Goal: Task Accomplishment & Management: Complete application form

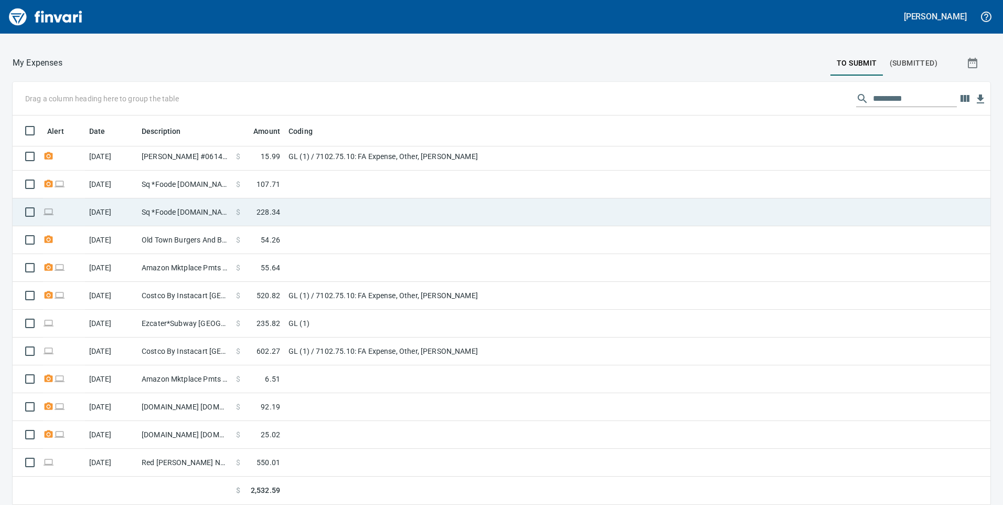
scroll to position [66, 0]
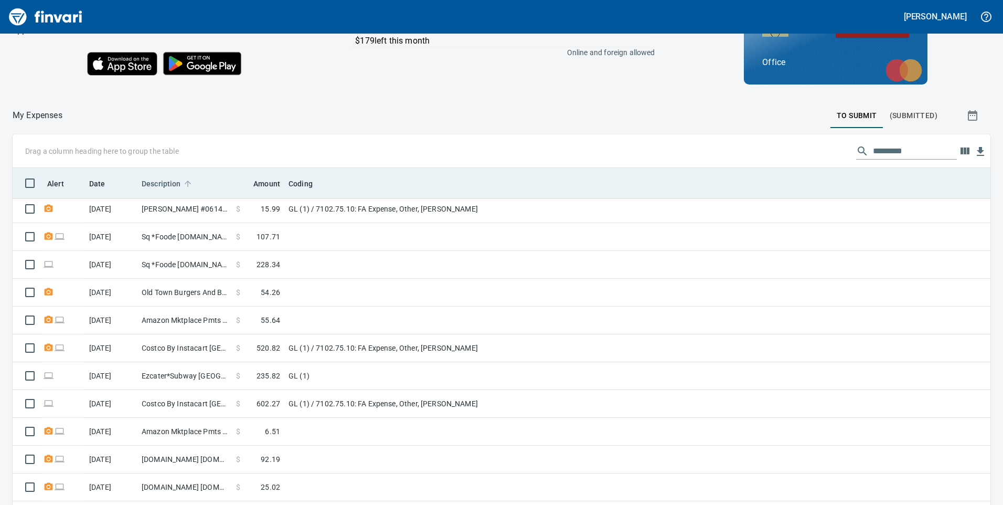
drag, startPoint x: 227, startPoint y: 211, endPoint x: 188, endPoint y: 185, distance: 47.3
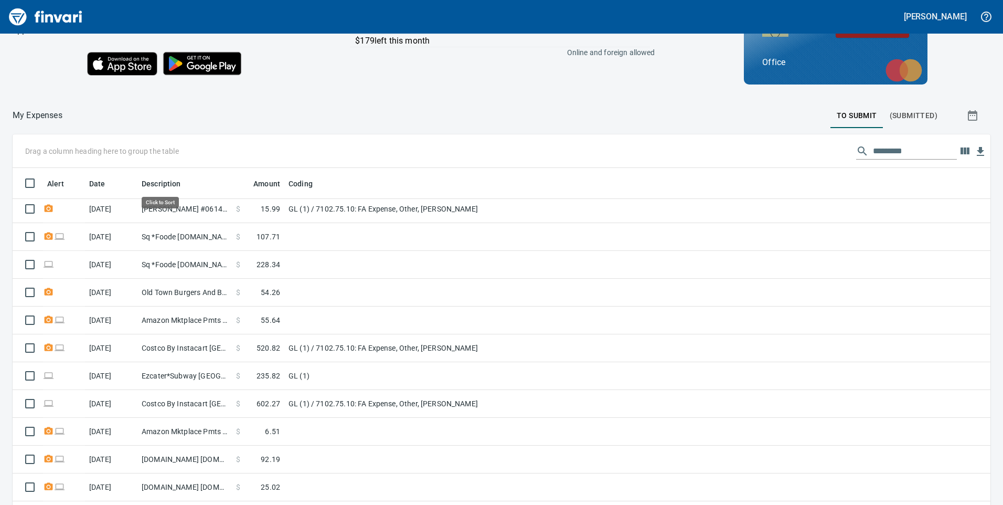
drag, startPoint x: 188, startPoint y: 185, endPoint x: 257, endPoint y: 106, distance: 104.4
click at [257, 106] on div at bounding box center [446, 115] width 768 height 25
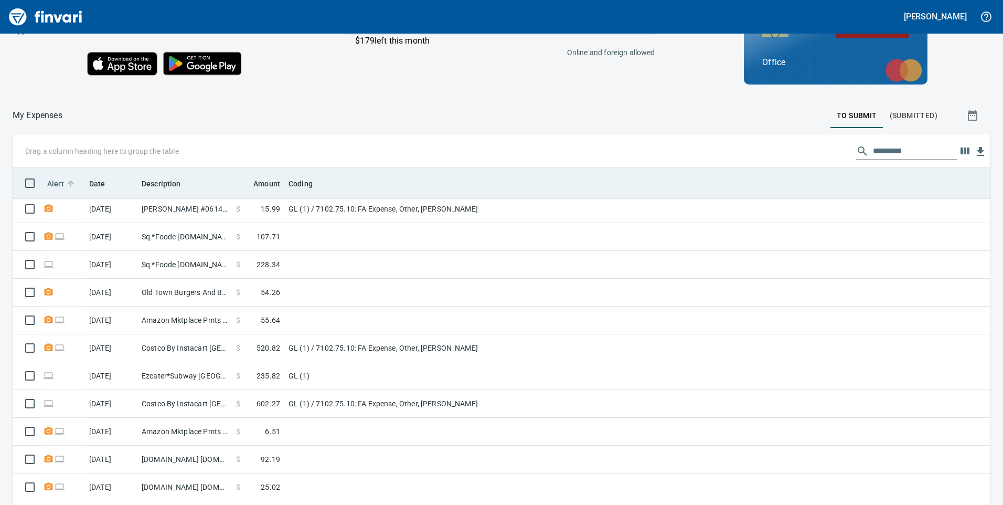
scroll to position [381, 954]
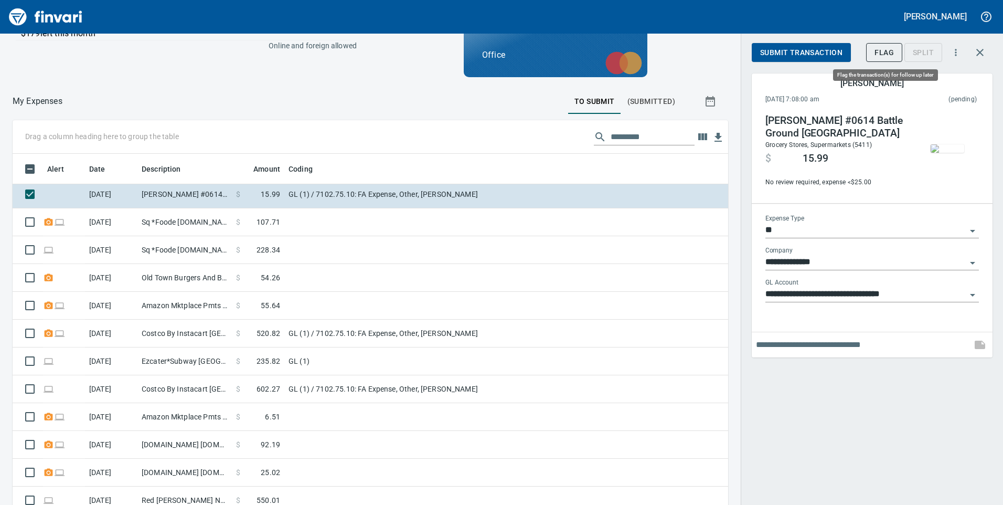
scroll to position [381, 692]
click at [823, 54] on span "Submit Transaction" at bounding box center [801, 52] width 82 height 13
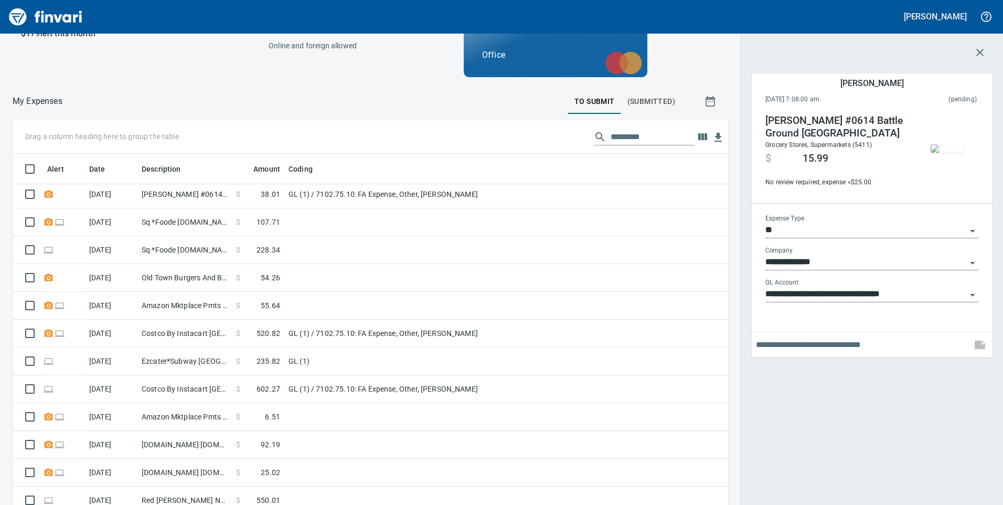
scroll to position [3, 0]
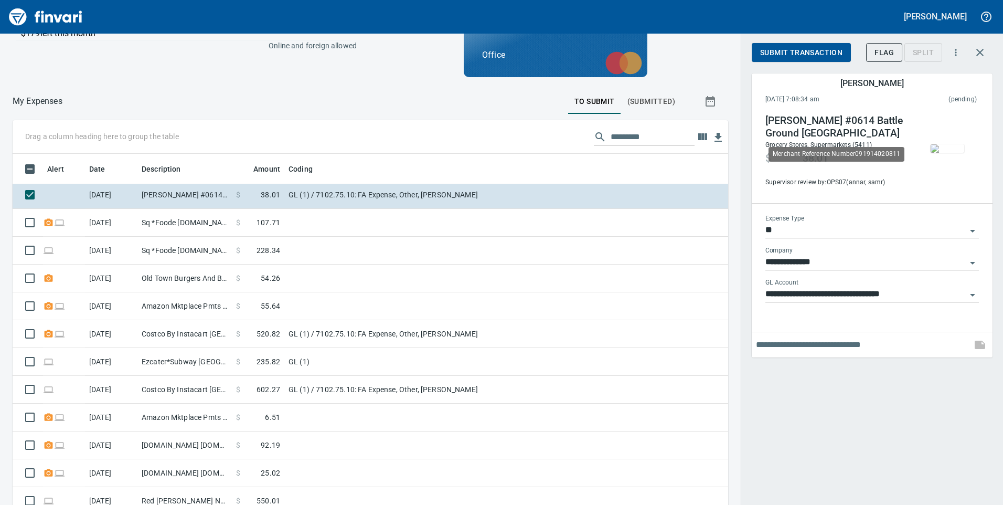
scroll to position [381, 692]
click at [810, 50] on span "Submit Transaction" at bounding box center [801, 52] width 82 height 13
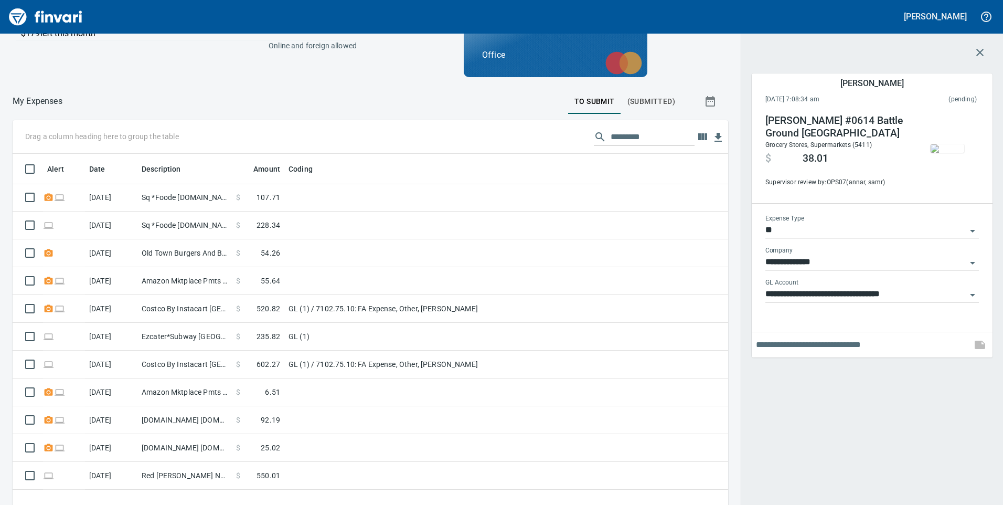
scroll to position [0, 0]
